Goal: Use online tool/utility: Utilize a website feature to perform a specific function

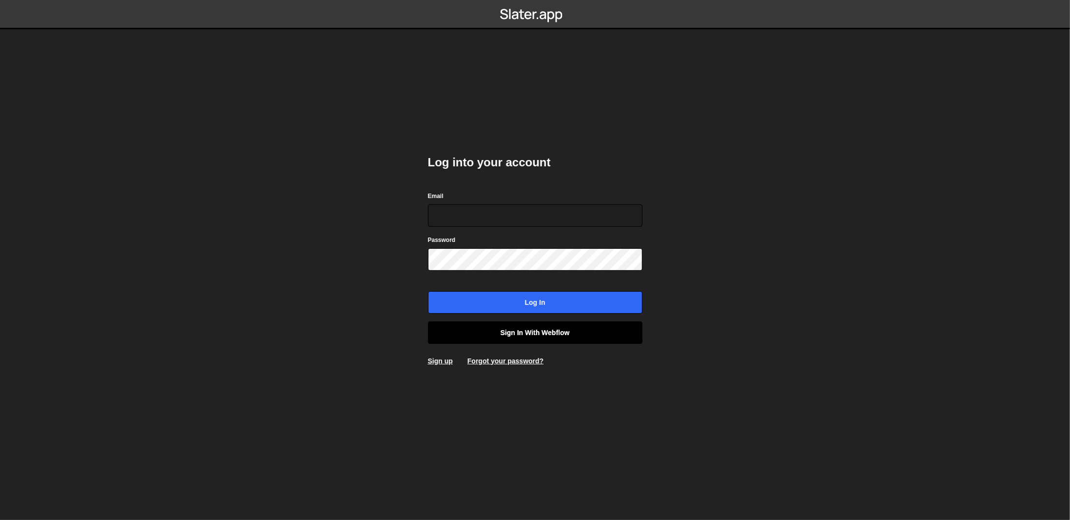
click at [564, 341] on link "Sign in with Webflow" at bounding box center [535, 332] width 215 height 22
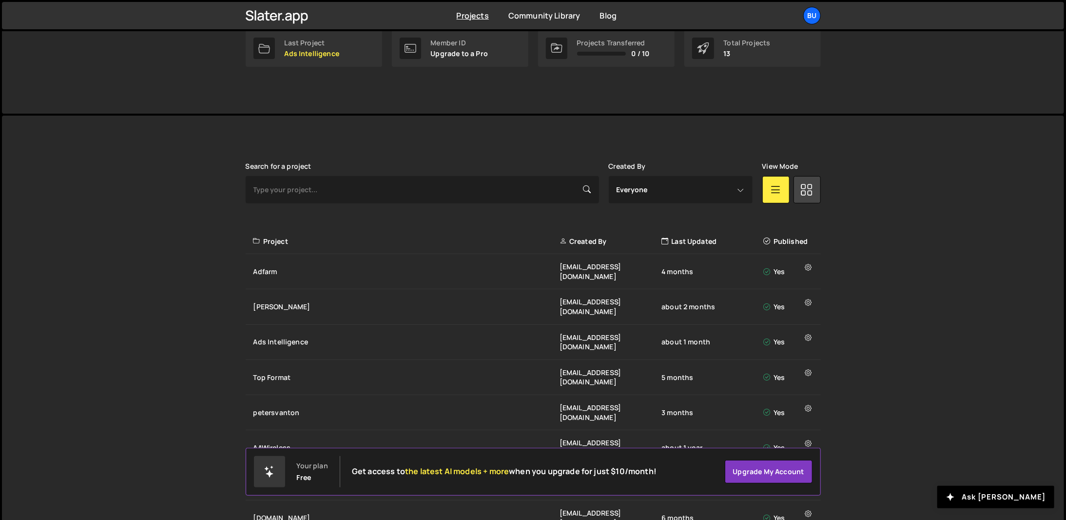
scroll to position [244, 0]
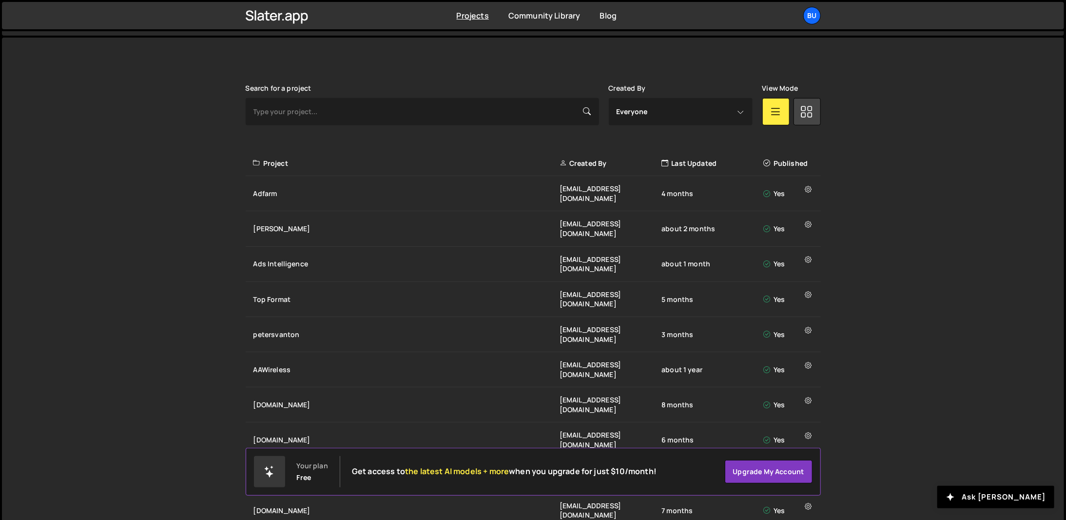
click at [909, 345] on div "Slater is designed for desktop use. Please use a larger screen to access the fu…" at bounding box center [533, 356] width 1062 height 637
click at [187, 192] on div "Slater is designed for desktop use. Please use a larger screen to access the fu…" at bounding box center [533, 356] width 1062 height 637
click at [226, 217] on div "Slater is designed for desktop use. Please use a larger screen to access the fu…" at bounding box center [533, 356] width 1062 height 637
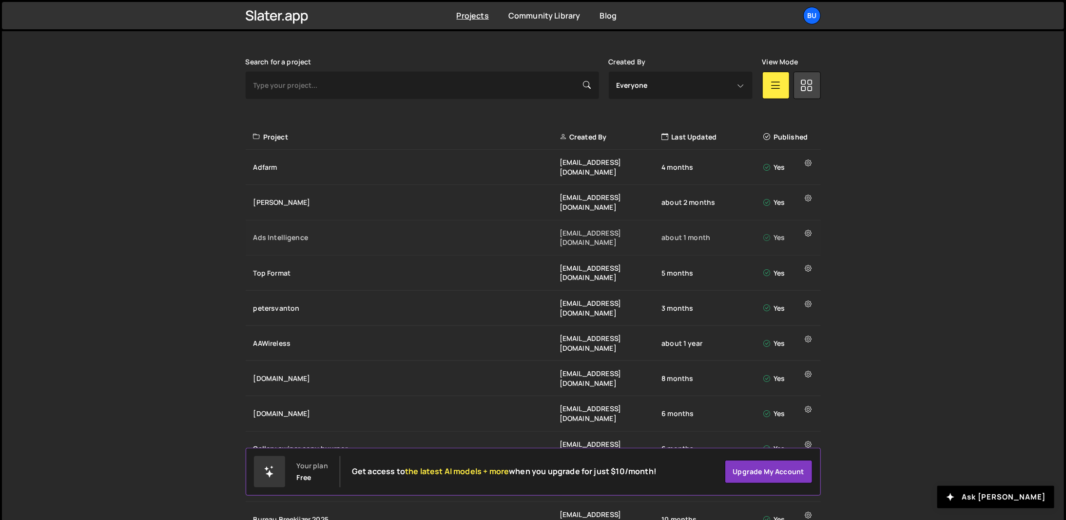
scroll to position [283, 0]
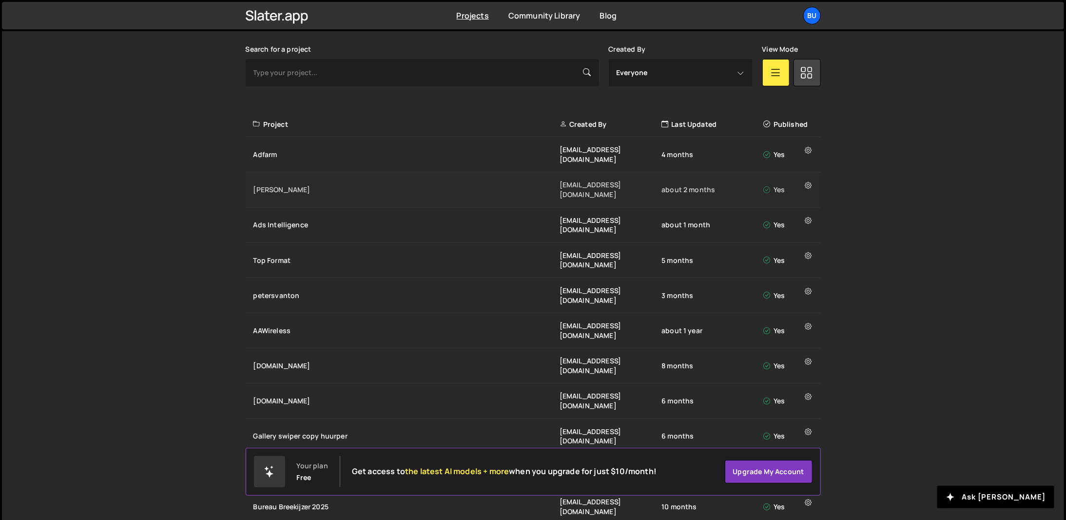
click at [279, 180] on div "Flink beheer@bureaubreekijzer.nl about 2 months Yes" at bounding box center [533, 189] width 575 height 35
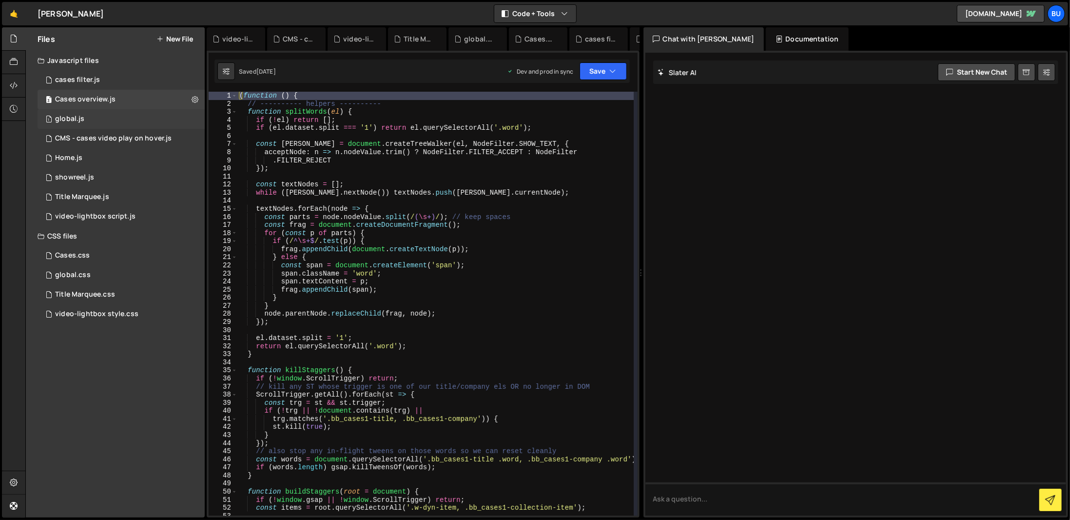
click at [110, 116] on div "1 global.js 0" at bounding box center [121, 119] width 167 height 20
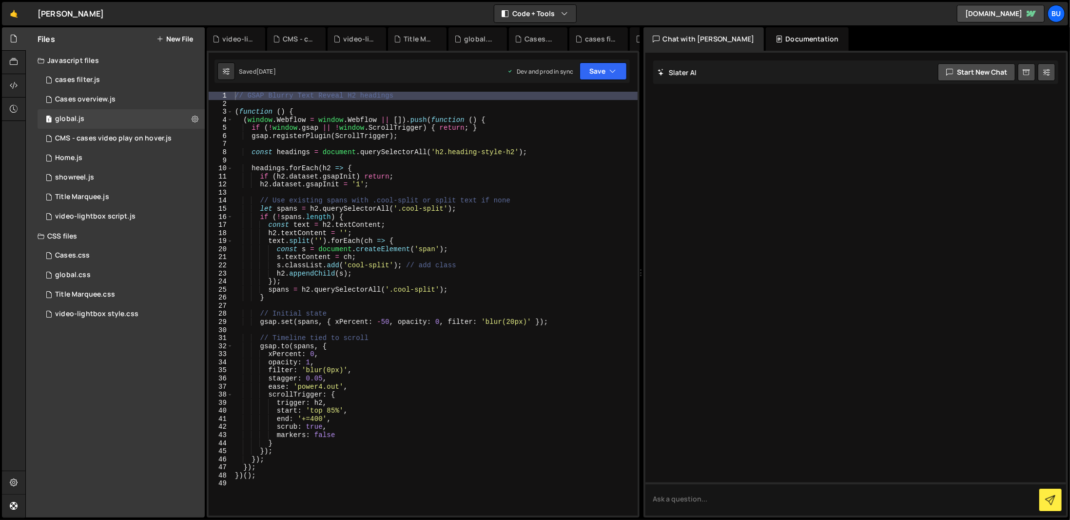
click at [385, 318] on div "// GSAP Blurry Text Reveal H2 headings ( function ( ) { ( window . Webflow = wi…" at bounding box center [435, 312] width 405 height 440
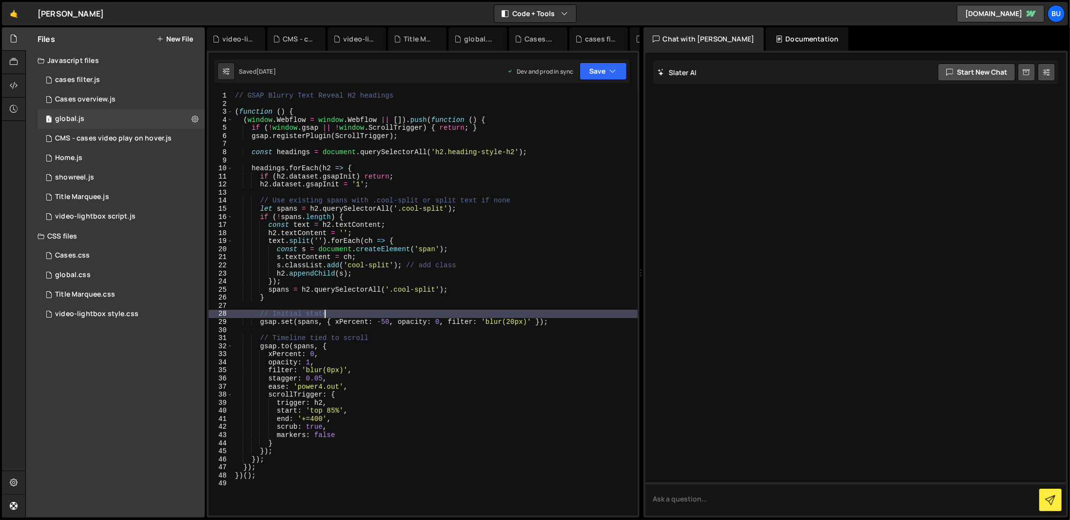
click at [385, 319] on div "// GSAP Blurry Text Reveal H2 headings ( function ( ) { ( window . Webflow = wi…" at bounding box center [435, 312] width 405 height 440
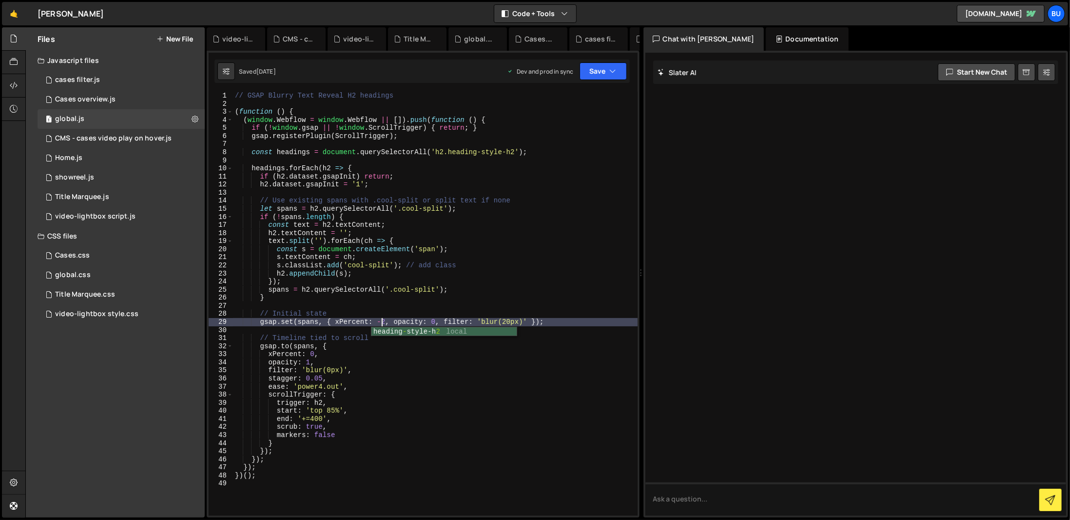
scroll to position [0, 10]
click at [615, 67] on icon "button" at bounding box center [613, 71] width 7 height 10
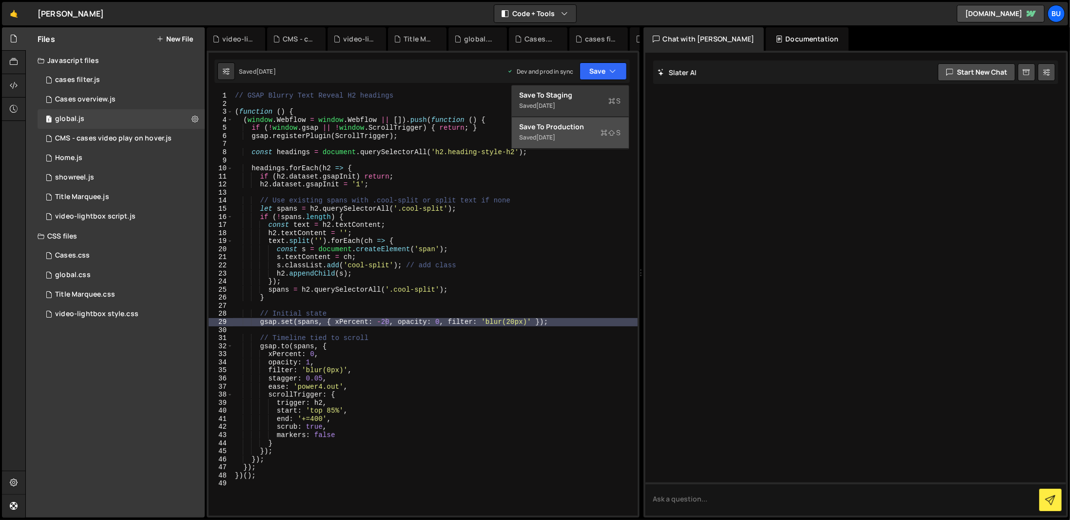
click at [595, 141] on div "Saved 1 week ago" at bounding box center [570, 138] width 101 height 12
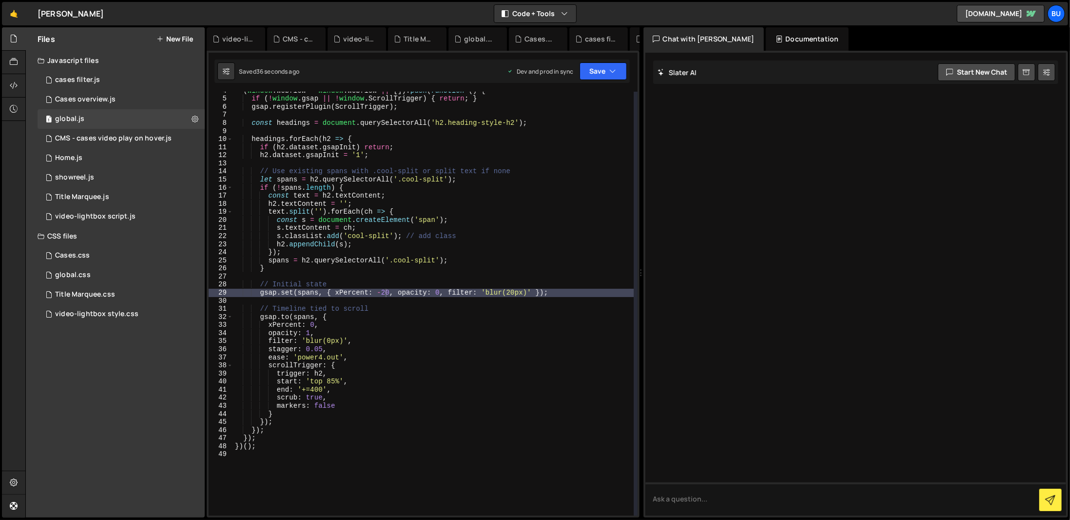
scroll to position [29, 0]
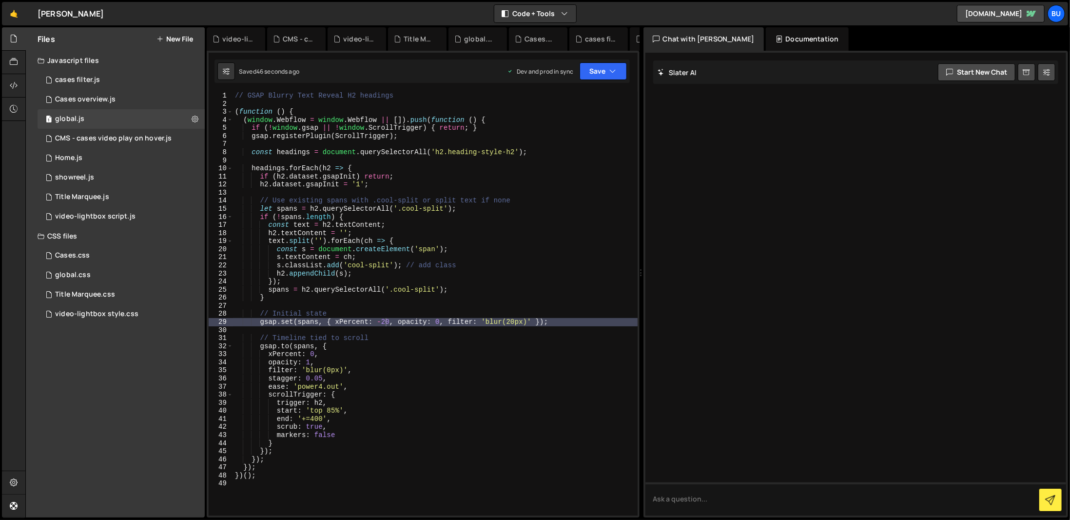
click at [513, 401] on div "// GSAP Blurry Text Reveal H2 headings ( function ( ) { ( window . Webflow = wi…" at bounding box center [435, 312] width 405 height 440
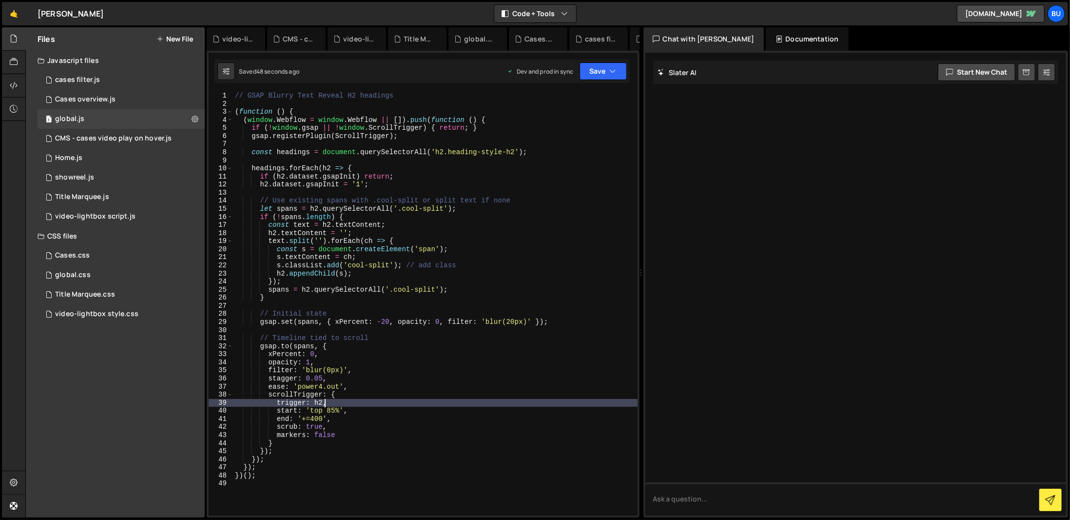
click at [387, 320] on div "// GSAP Blurry Text Reveal H2 headings ( function ( ) { ( window . Webflow = wi…" at bounding box center [435, 312] width 405 height 440
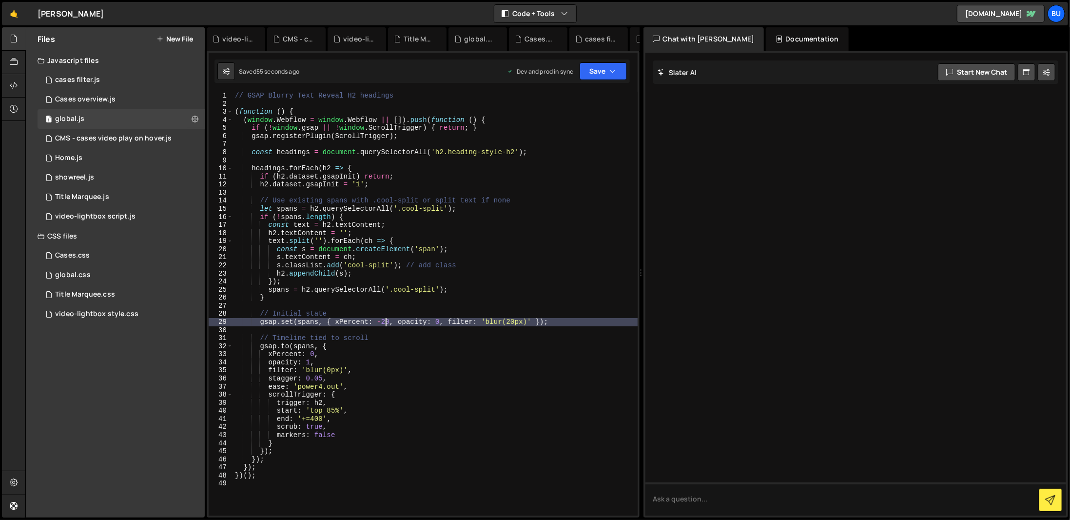
scroll to position [0, 0]
click at [417, 344] on div "// GSAP Blurry Text Reveal H2 headings ( function ( ) { ( window . Webflow = wi…" at bounding box center [435, 312] width 405 height 440
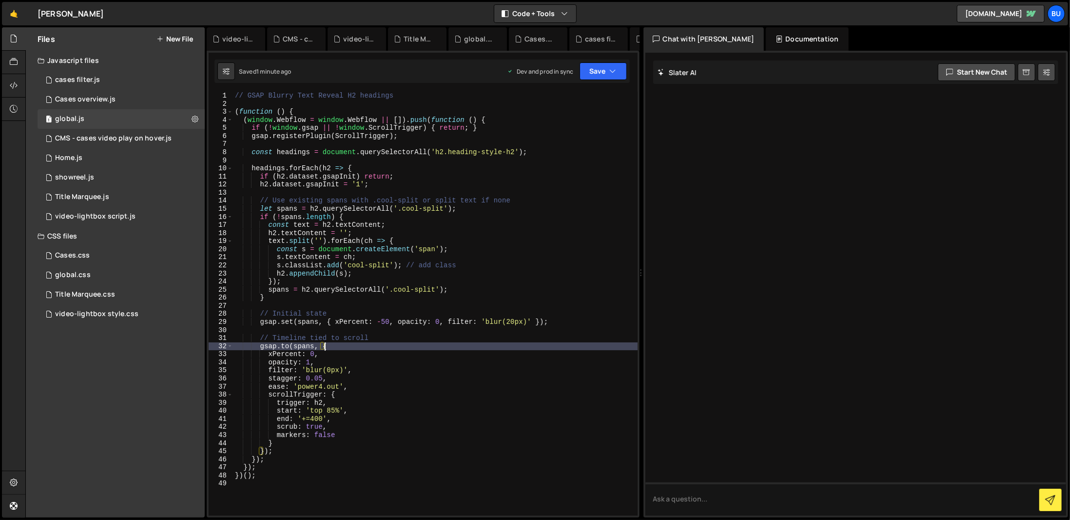
click at [475, 356] on div "// GSAP Blurry Text Reveal H2 headings ( function ( ) { ( window . Webflow = wi…" at bounding box center [435, 312] width 405 height 440
type textarea "xPercent: 0,"
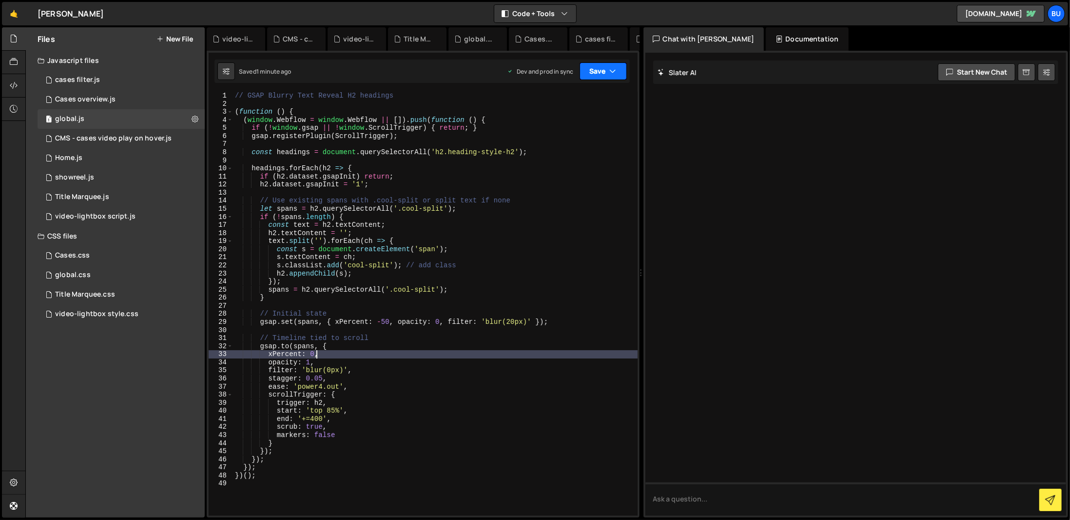
click at [604, 76] on button "Save" at bounding box center [603, 71] width 47 height 18
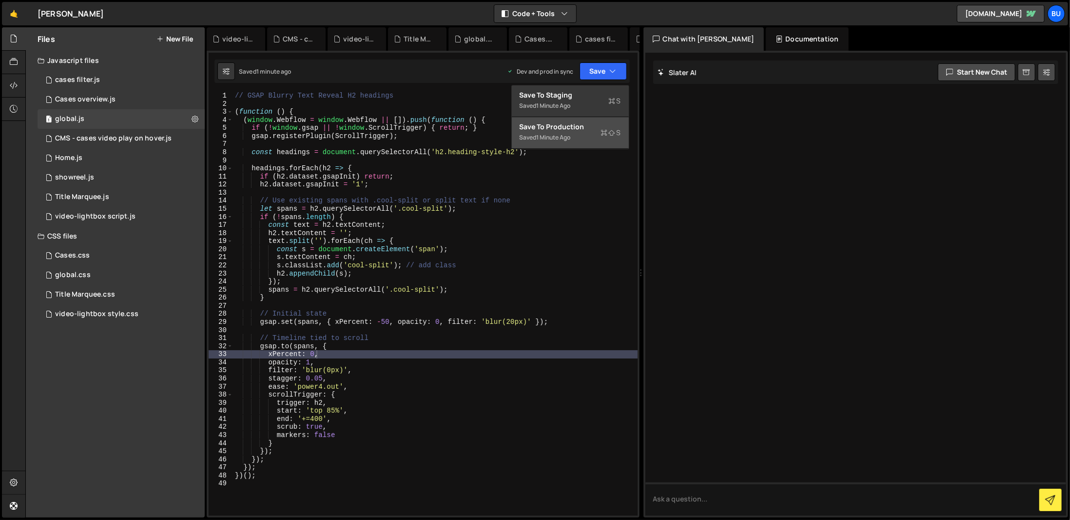
click at [600, 121] on button "Save to Production S Saved 1 minute ago" at bounding box center [570, 133] width 117 height 32
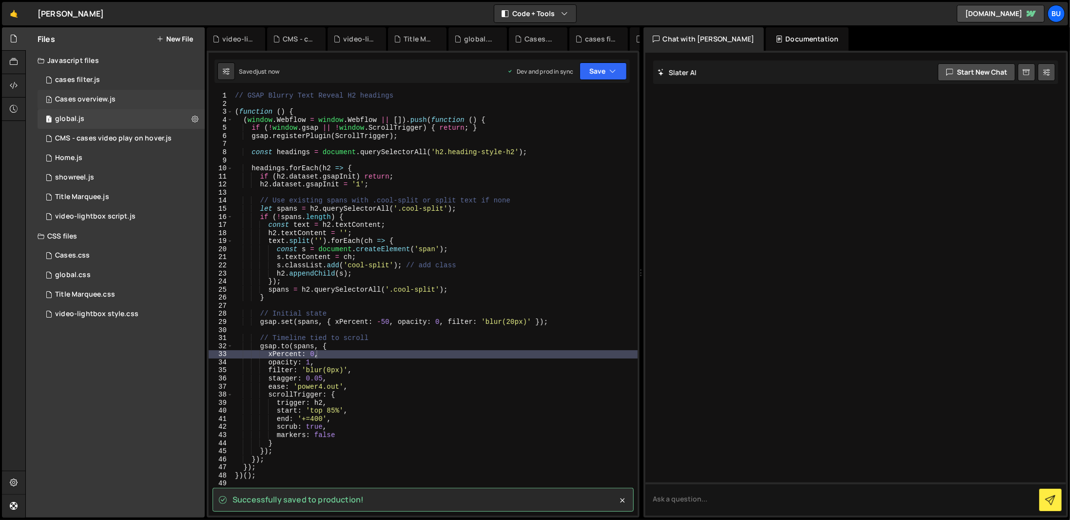
click at [108, 98] on div "Cases overview.js" at bounding box center [85, 99] width 60 height 9
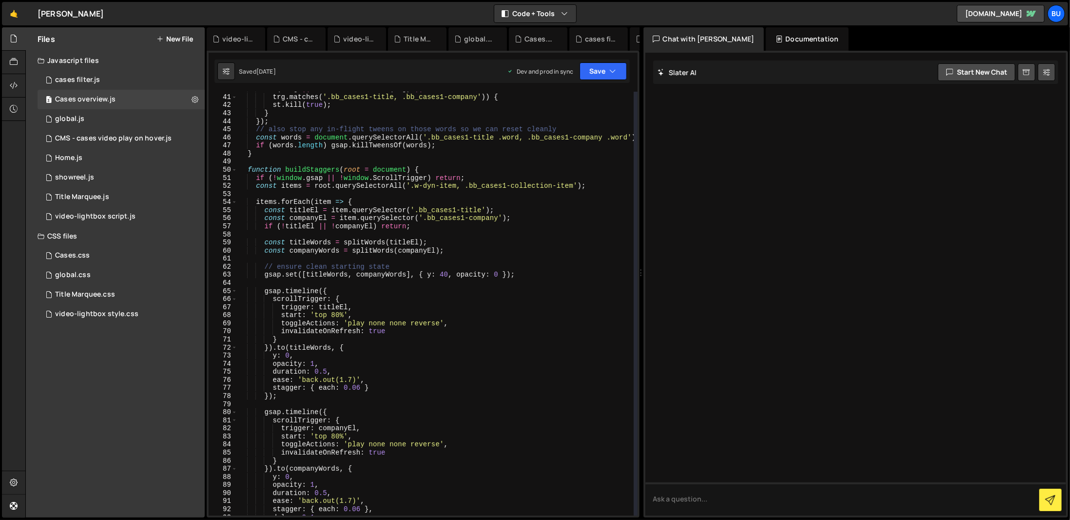
scroll to position [351, 0]
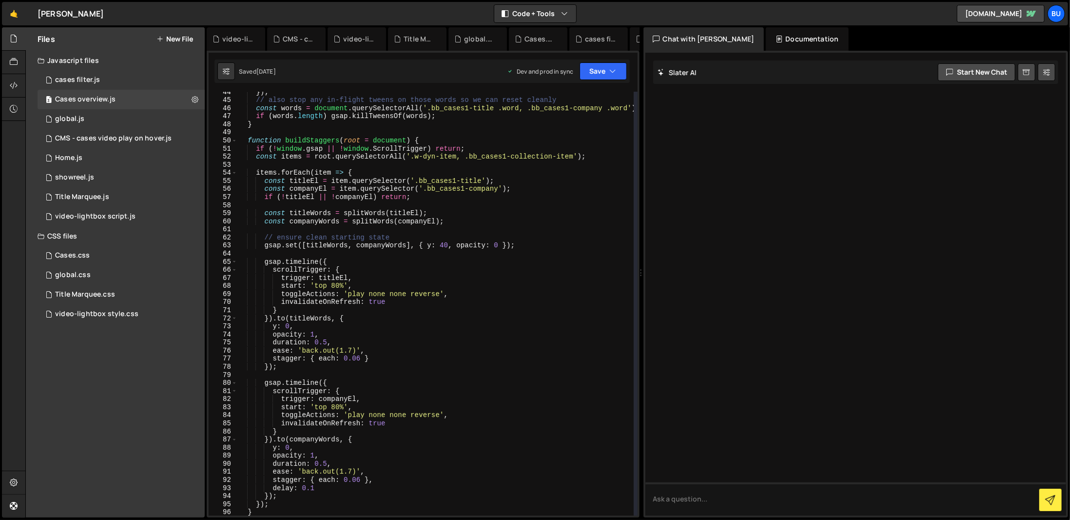
click at [441, 246] on div "}) ; // also stop any in-flight tweens on those words so we can reset cleanly c…" at bounding box center [435, 308] width 396 height 440
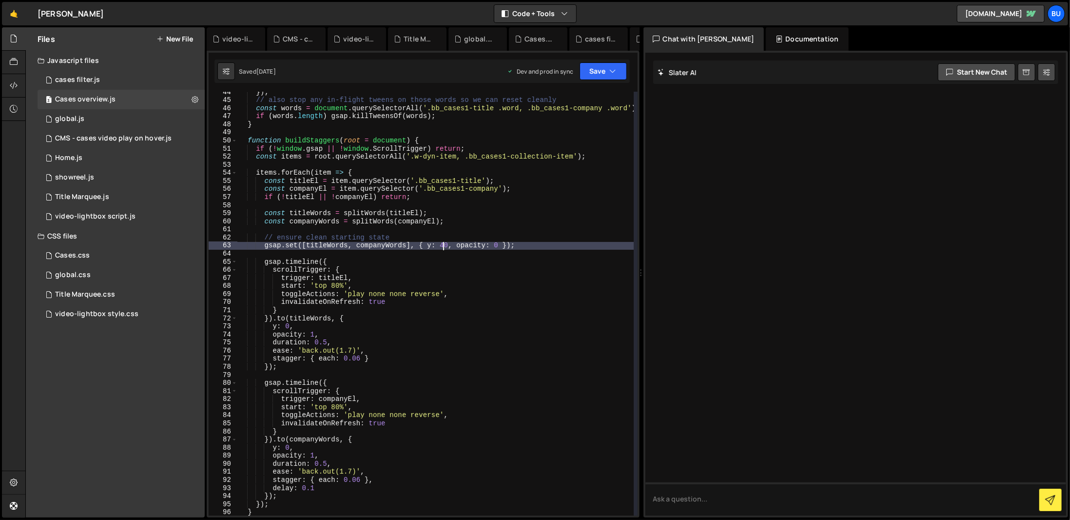
click at [443, 248] on div "}) ; // also stop any in-flight tweens on those words so we can reset cleanly c…" at bounding box center [435, 308] width 396 height 440
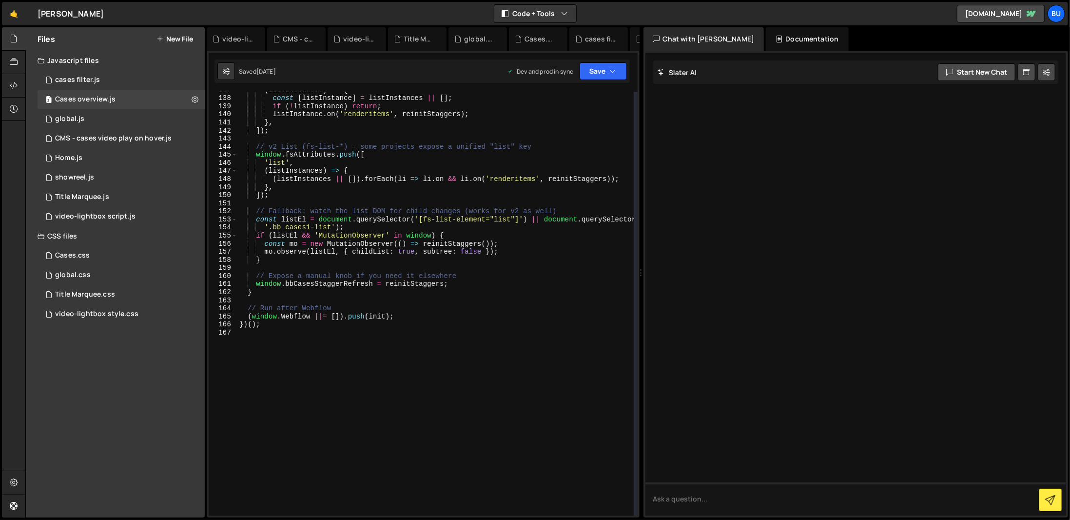
scroll to position [1075, 0]
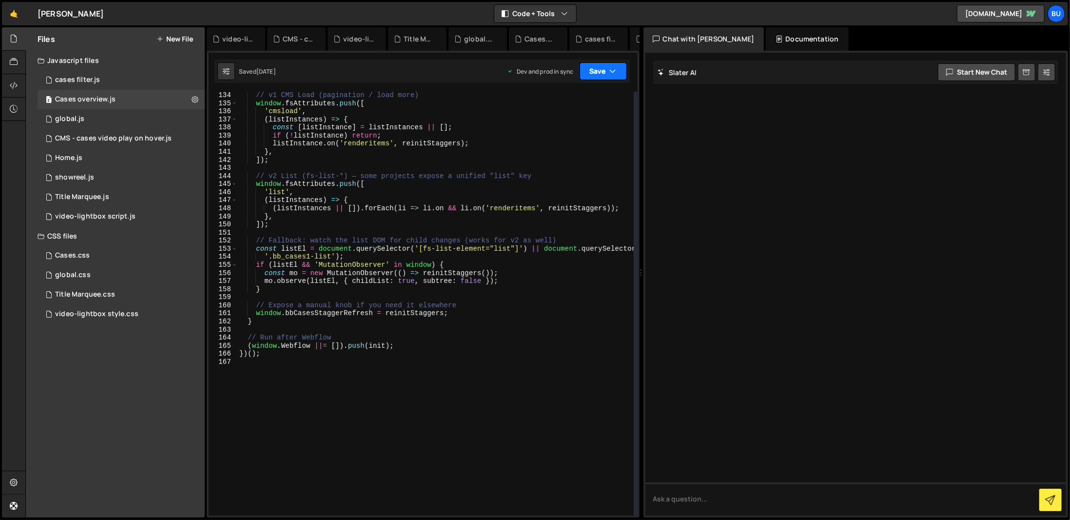
click at [602, 69] on button "Save" at bounding box center [603, 71] width 47 height 18
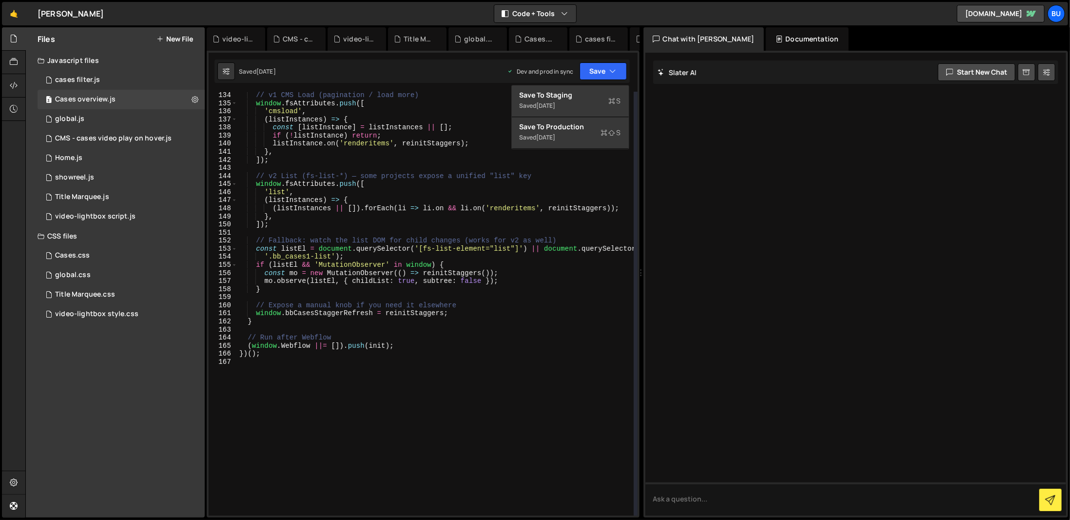
type textarea "},"
click at [551, 214] on div "// v1 CMS Load (pagination / load more) window . fsAttributes . push ([ 'cmsloa…" at bounding box center [435, 311] width 396 height 440
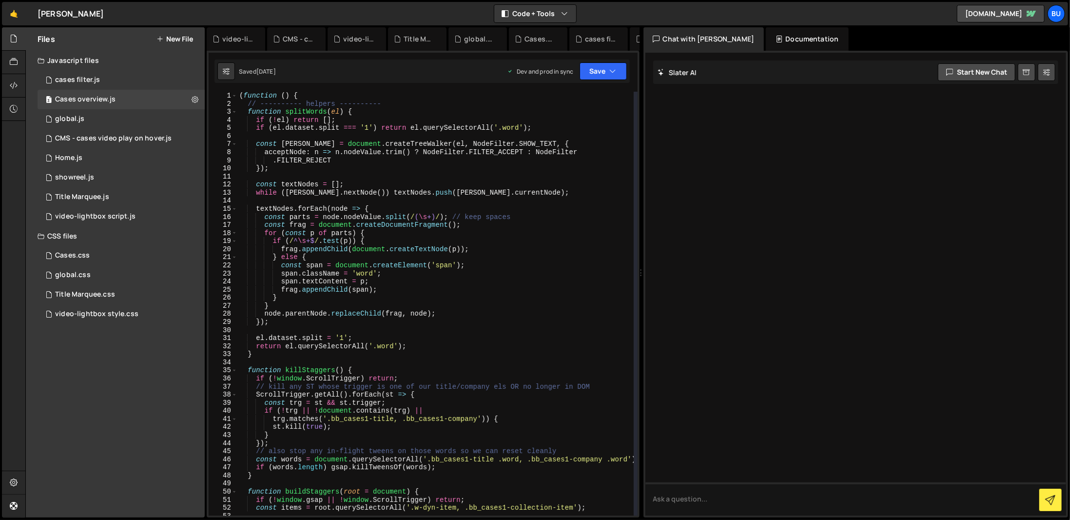
scroll to position [0, 0]
click at [607, 74] on button "Save" at bounding box center [603, 71] width 47 height 18
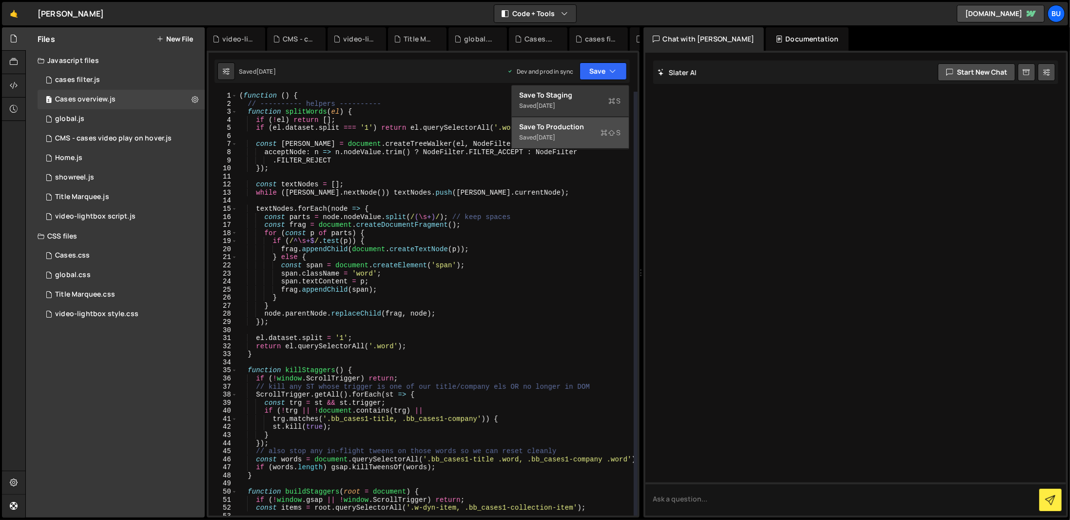
click at [603, 123] on div "Save to Production S" at bounding box center [570, 127] width 101 height 10
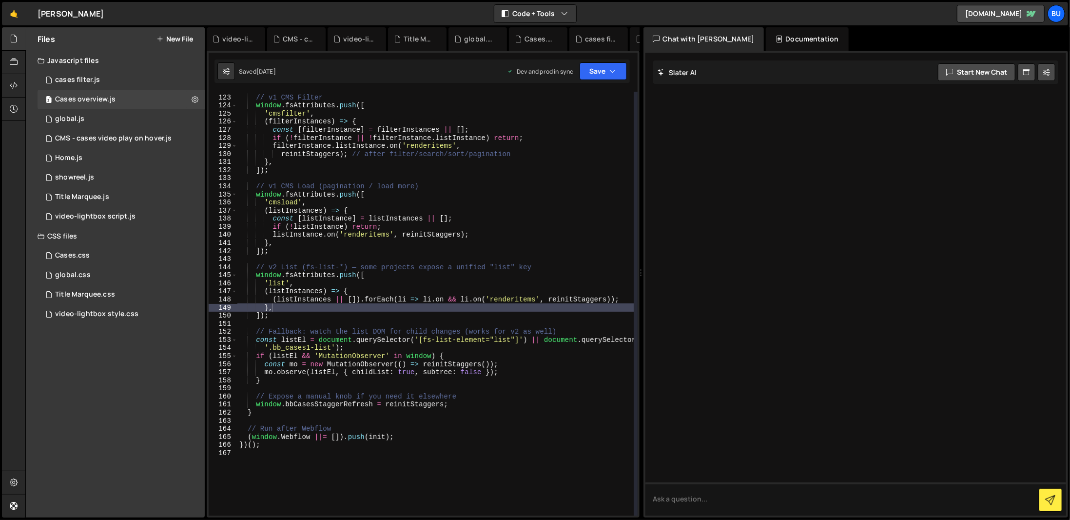
scroll to position [984, 0]
click at [161, 74] on div "1 cases filter.js 0" at bounding box center [121, 80] width 167 height 20
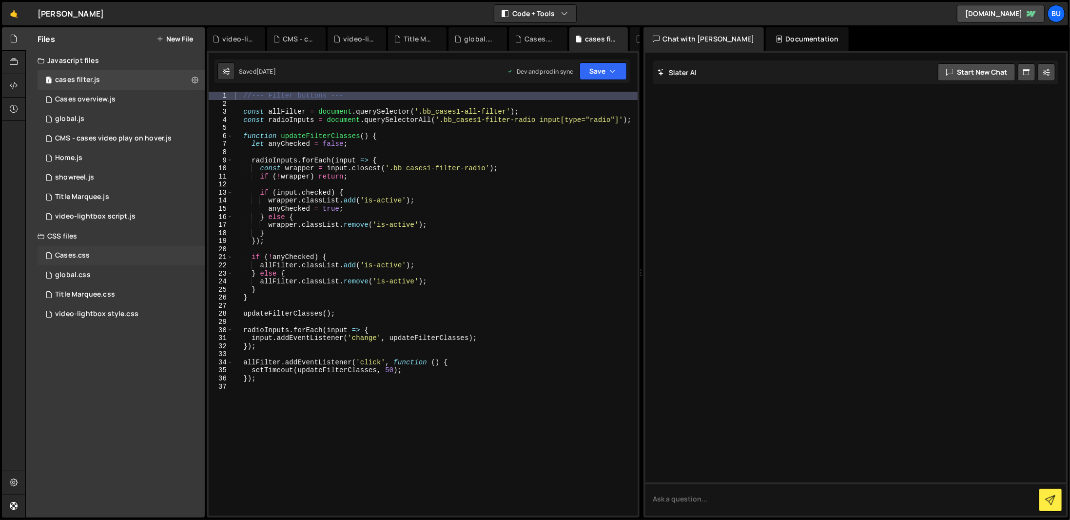
click at [76, 257] on div "Cases.css" at bounding box center [72, 255] width 35 height 9
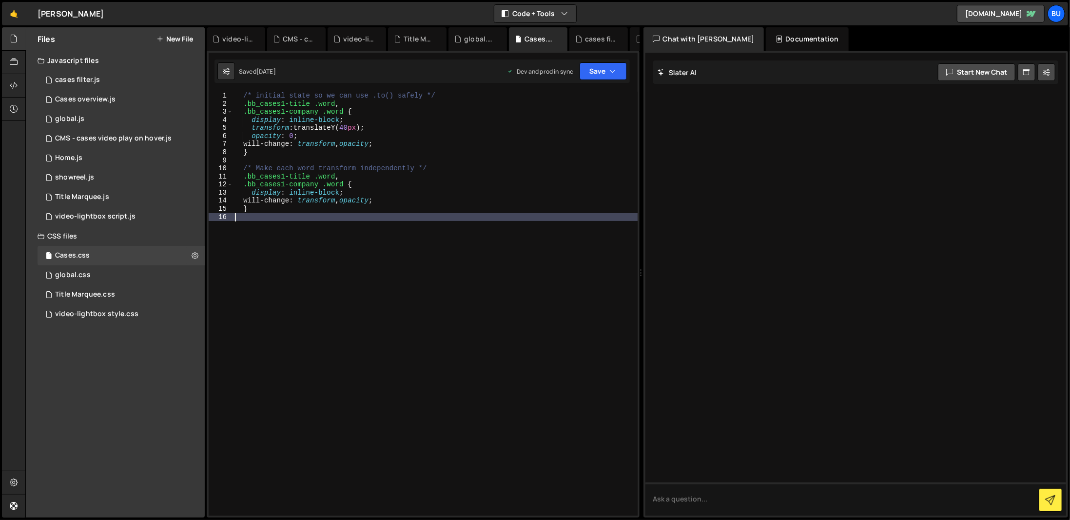
click at [456, 284] on div "/* initial state so we can use .to() safely */ .bb_cases1-title .word , .bb_cas…" at bounding box center [435, 312] width 405 height 440
click at [148, 274] on div "global.css 0" at bounding box center [121, 275] width 167 height 20
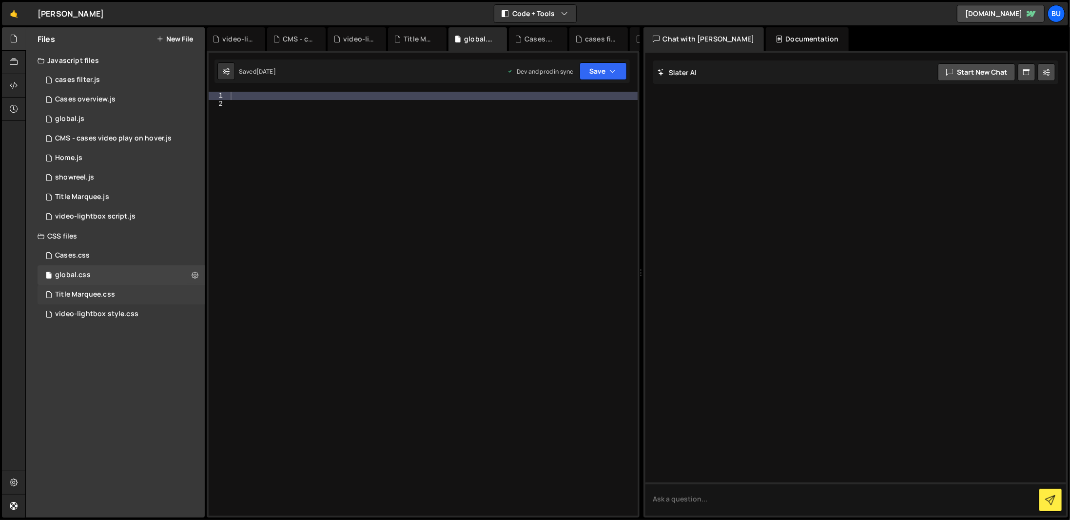
click at [145, 286] on div "Title Marquee.css 0" at bounding box center [121, 295] width 167 height 20
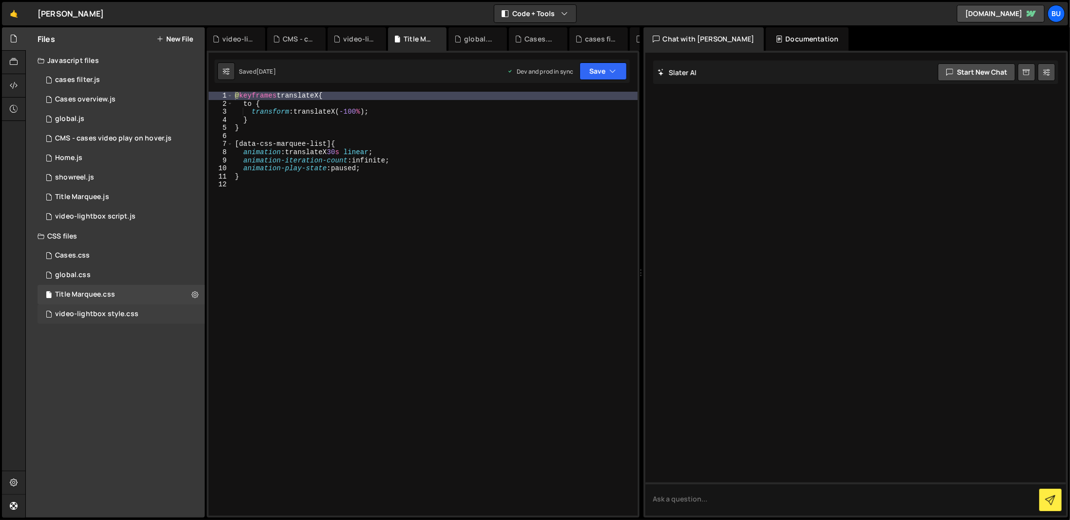
click at [140, 320] on div "video-lightbox style.css 0" at bounding box center [121, 314] width 167 height 20
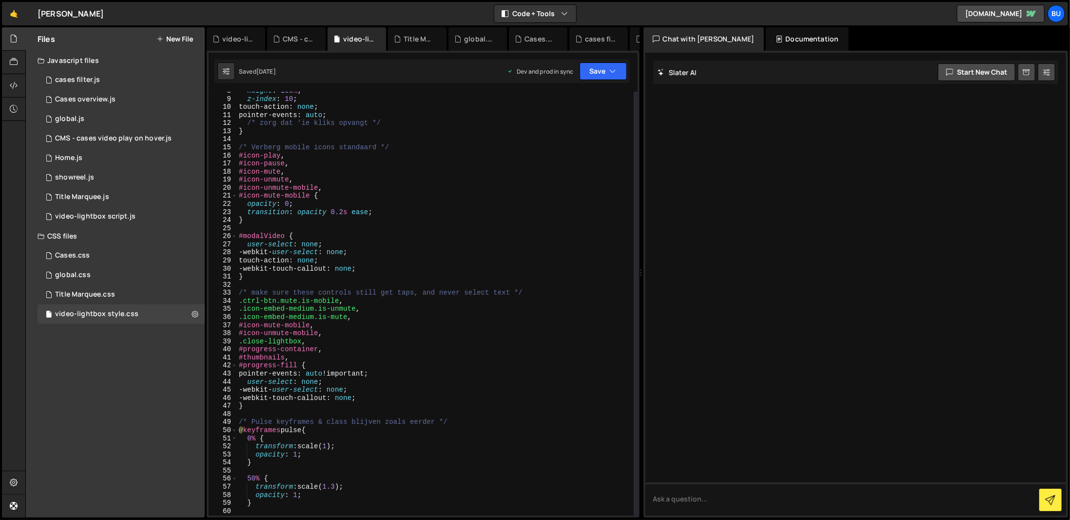
scroll to position [0, 0]
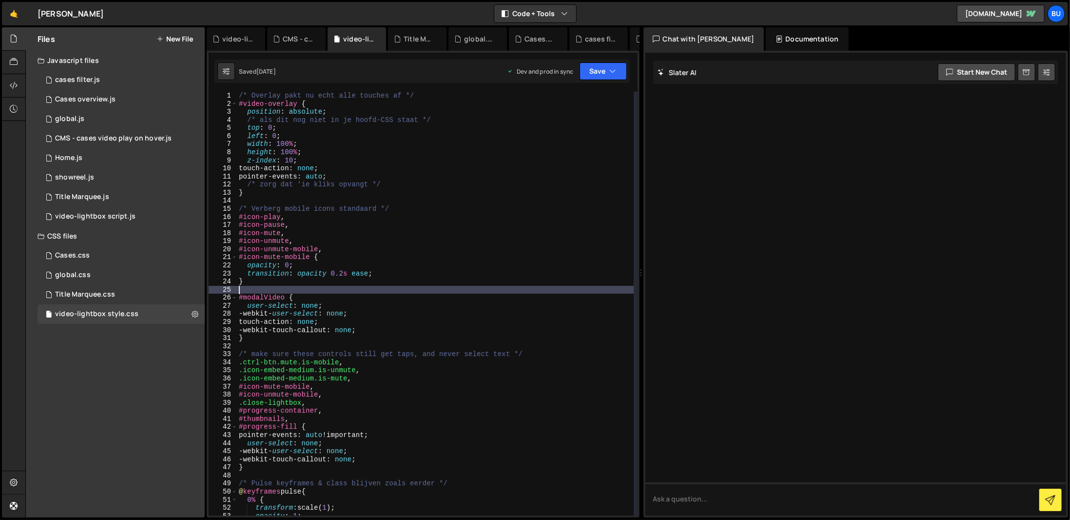
click at [585, 292] on div "/* Overlay pakt nu echt alle touches af */ #video-overlay { position : absolute…" at bounding box center [435, 312] width 397 height 440
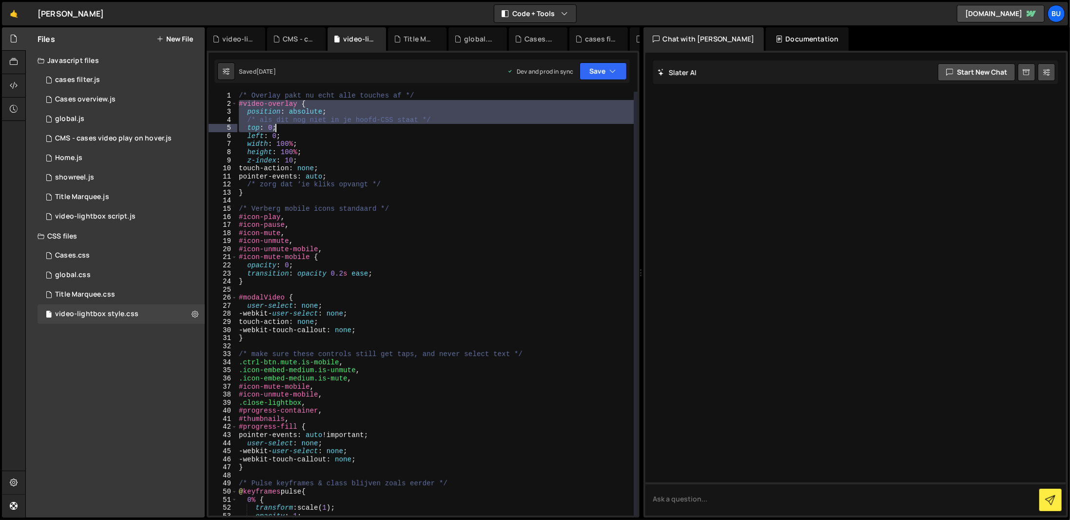
drag, startPoint x: 238, startPoint y: 100, endPoint x: 306, endPoint y: 130, distance: 74.5
click at [306, 130] on div "/* Overlay pakt nu echt alle touches af */ #video-overlay { position : absolute…" at bounding box center [435, 312] width 397 height 440
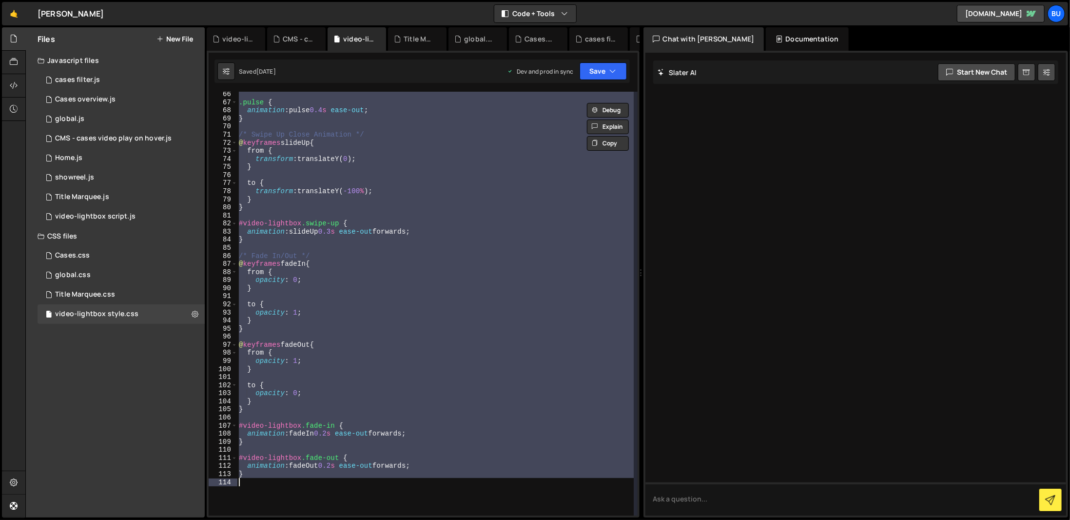
scroll to position [556, 0]
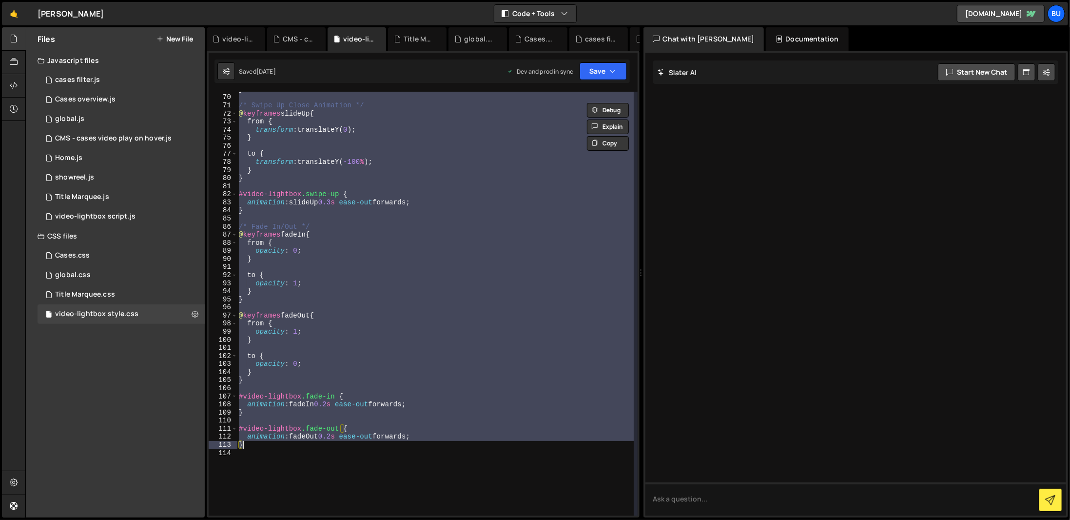
drag, startPoint x: 238, startPoint y: 96, endPoint x: 482, endPoint y: 446, distance: 427.3
click at [482, 446] on div "} /* Swipe Up Close Animation */ @ keyframes slideUp { from { transform : trans…" at bounding box center [435, 305] width 397 height 440
type textarea "animation: fadeOut 0.2s ease-out forwards; }"
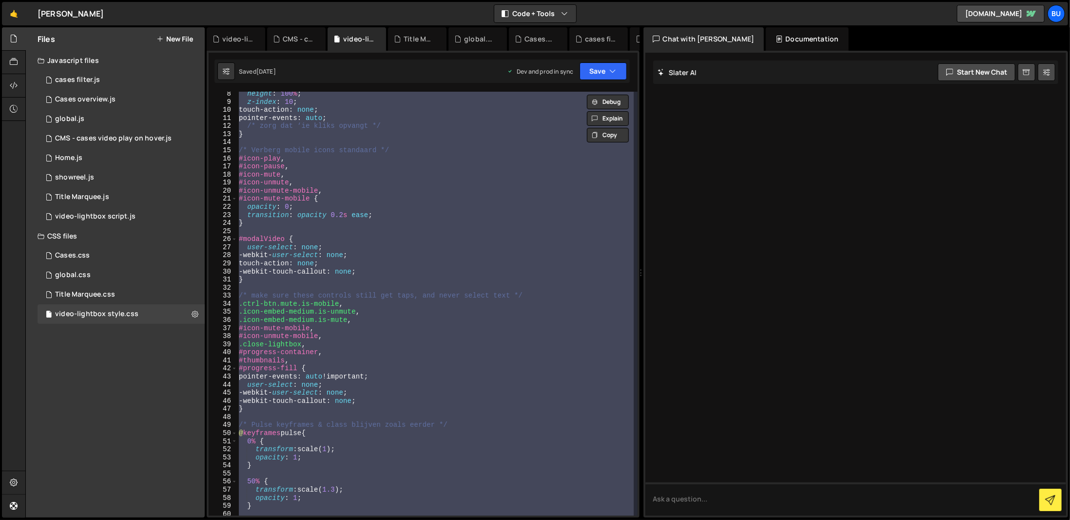
scroll to position [0, 0]
